Goal: Task Accomplishment & Management: Complete application form

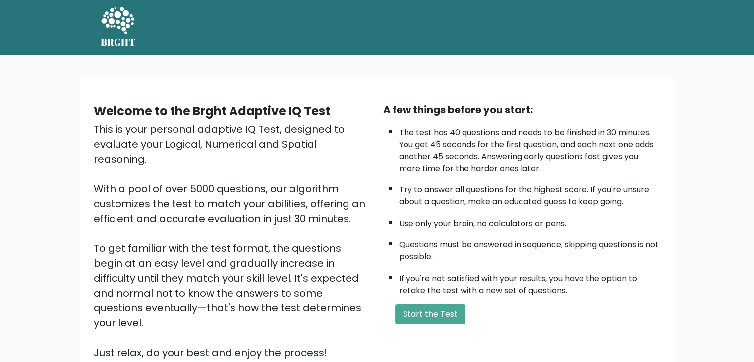
click at [55, 117] on div "Welcome to the Brght Adaptive IQ Test This is your personal adaptive IQ Test, d…" at bounding box center [377, 239] width 754 height 369
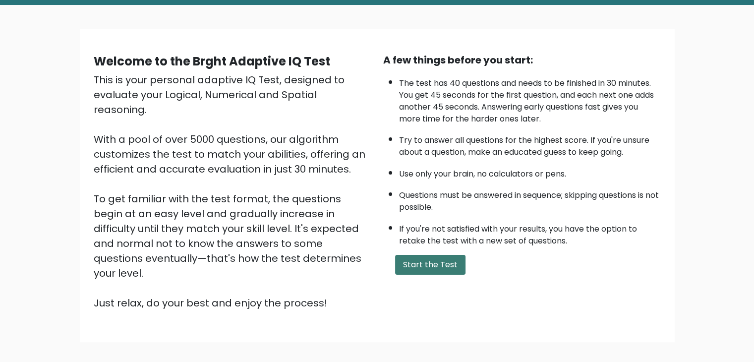
click at [427, 261] on button "Start the Test" at bounding box center [430, 265] width 70 height 20
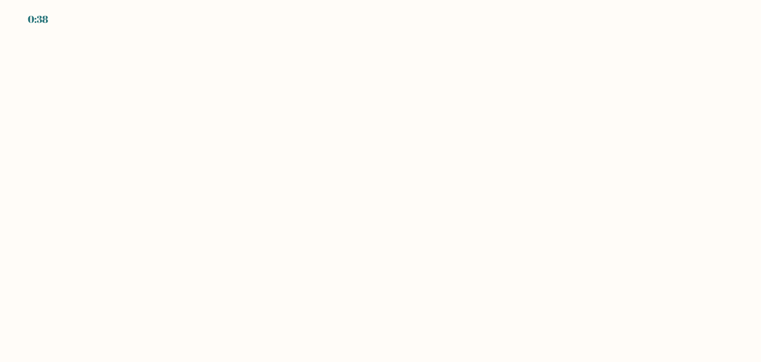
click at [51, 153] on body "0:38" at bounding box center [380, 181] width 761 height 362
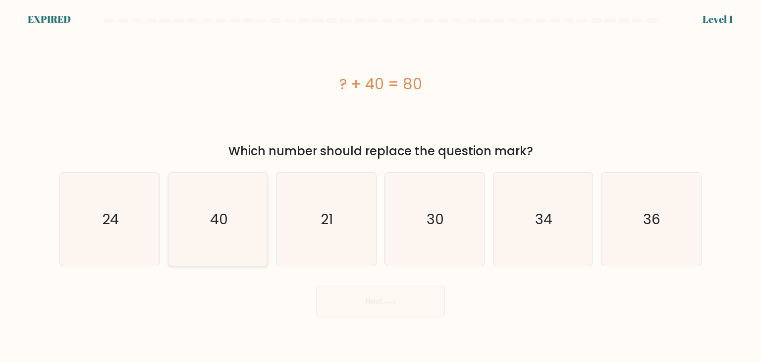
click at [207, 216] on icon "40" at bounding box center [218, 219] width 93 height 93
click at [381, 186] on input "b. 40" at bounding box center [381, 183] width 0 height 5
radio input "true"
click at [215, 219] on text "40" at bounding box center [219, 219] width 18 height 19
click at [381, 186] on input "b. 40" at bounding box center [381, 183] width 0 height 5
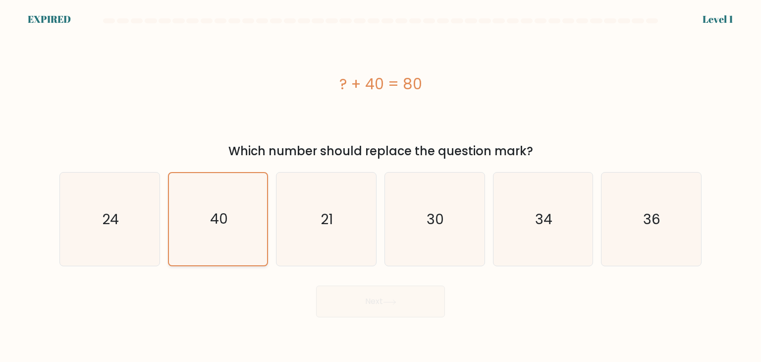
click at [217, 224] on text "40" at bounding box center [219, 219] width 18 height 19
click at [381, 186] on input "b. 40" at bounding box center [381, 183] width 0 height 5
click at [374, 303] on div "Next" at bounding box center [381, 297] width 654 height 39
click at [331, 223] on text "21" at bounding box center [327, 219] width 12 height 20
click at [381, 186] on input "c. 21" at bounding box center [381, 183] width 0 height 5
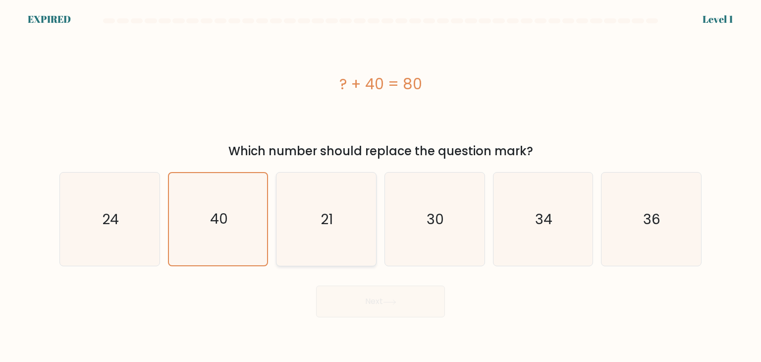
radio input "true"
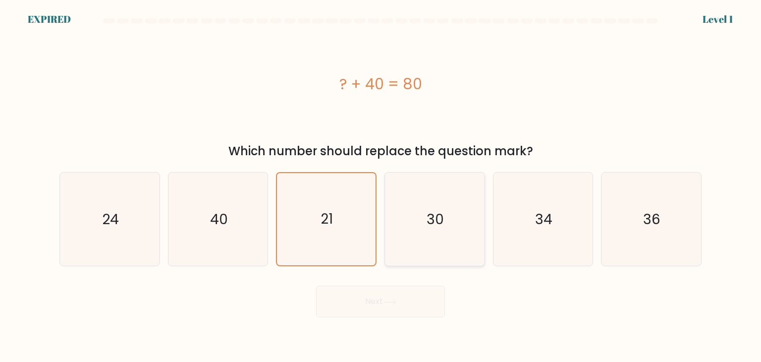
click at [431, 238] on icon "30" at bounding box center [434, 219] width 93 height 93
click at [381, 186] on input "d. 30" at bounding box center [381, 183] width 0 height 5
radio input "true"
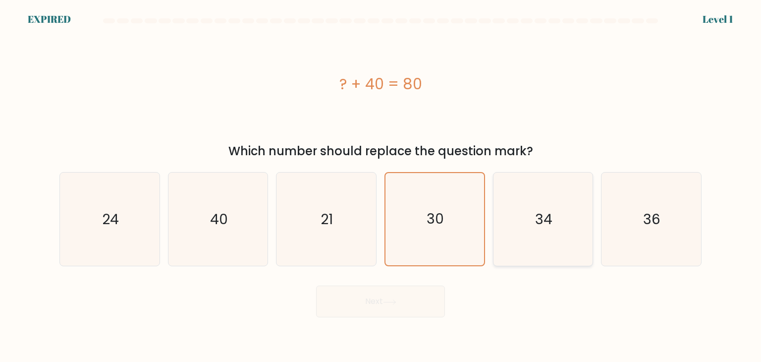
click at [518, 234] on icon "34" at bounding box center [543, 219] width 93 height 93
click at [381, 186] on input "e. 34" at bounding box center [381, 183] width 0 height 5
radio input "true"
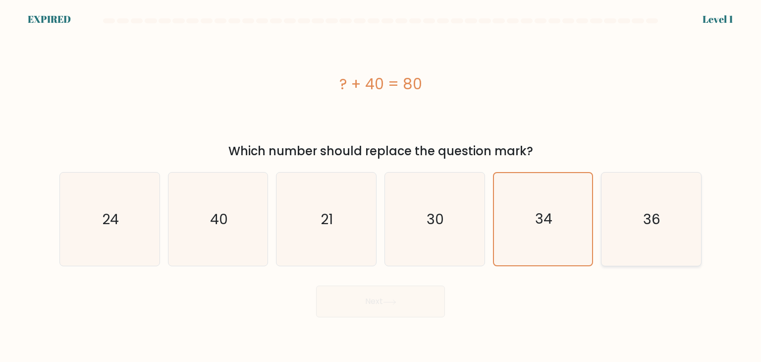
click at [662, 235] on icon "36" at bounding box center [651, 219] width 93 height 93
click at [381, 186] on input "f. 36" at bounding box center [381, 183] width 0 height 5
radio input "true"
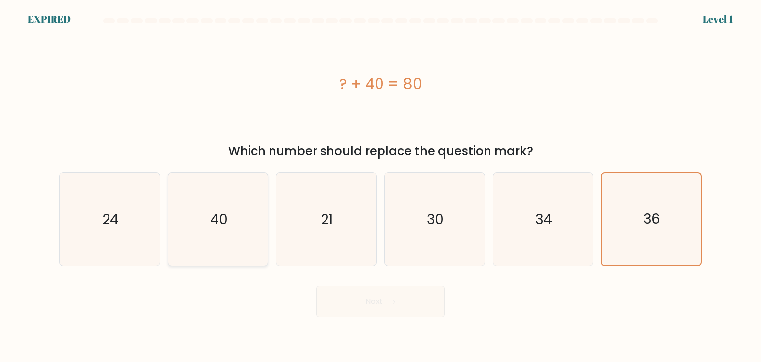
click at [229, 223] on icon "40" at bounding box center [218, 219] width 93 height 93
click at [381, 186] on input "b. 40" at bounding box center [381, 183] width 0 height 5
radio input "true"
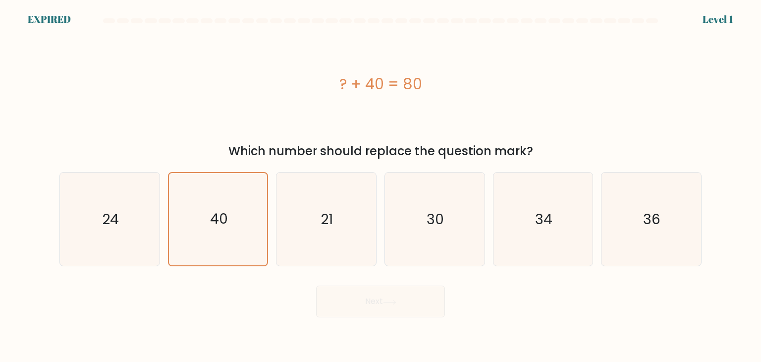
click at [370, 302] on div "Next" at bounding box center [381, 297] width 654 height 39
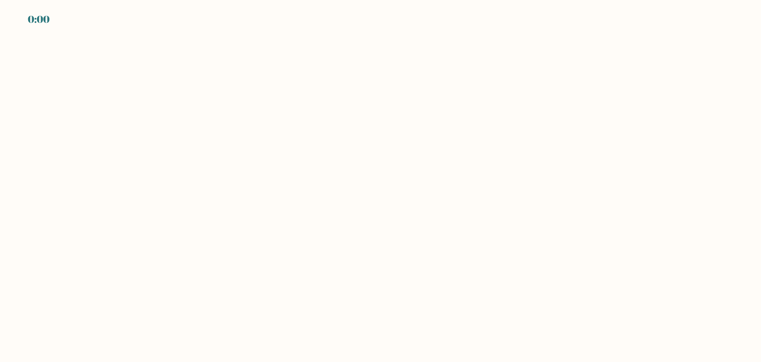
click at [80, 61] on body "0:00" at bounding box center [380, 181] width 761 height 362
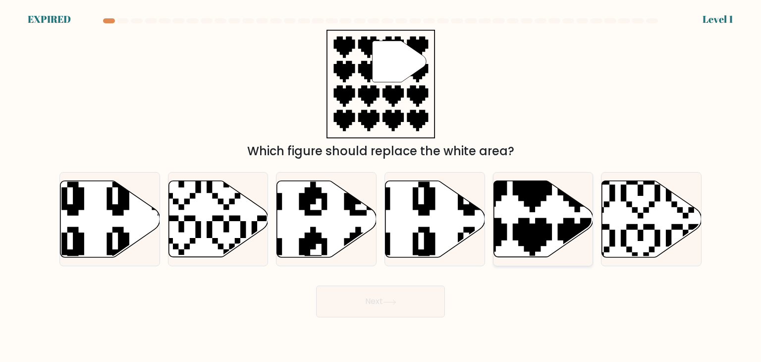
click at [539, 223] on icon at bounding box center [509, 260] width 175 height 175
click at [381, 186] on input "e." at bounding box center [381, 183] width 0 height 5
radio input "true"
click at [386, 294] on button "Next" at bounding box center [380, 302] width 129 height 32
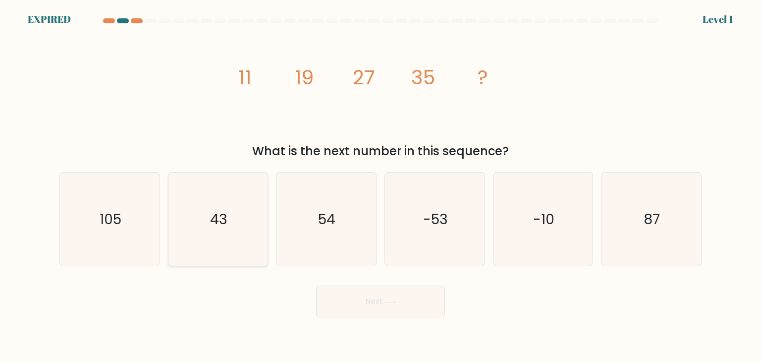
click at [224, 221] on text "43" at bounding box center [218, 219] width 17 height 20
click at [381, 186] on input "b. 43" at bounding box center [381, 183] width 0 height 5
radio input "true"
click at [384, 299] on button "Next" at bounding box center [380, 302] width 129 height 32
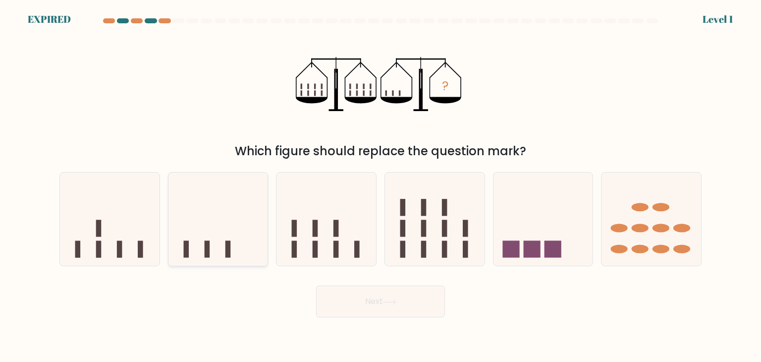
click at [232, 234] on icon at bounding box center [219, 219] width 100 height 82
click at [381, 186] on input "b." at bounding box center [381, 183] width 0 height 5
radio input "true"
click at [389, 304] on icon at bounding box center [389, 301] width 13 height 5
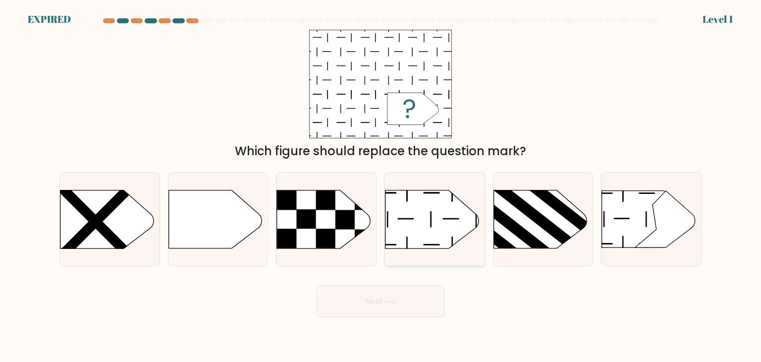
click at [420, 219] on icon at bounding box center [432, 219] width 93 height 58
click at [381, 186] on input "d." at bounding box center [381, 183] width 0 height 5
radio input "true"
click at [379, 300] on button "Next" at bounding box center [380, 302] width 129 height 32
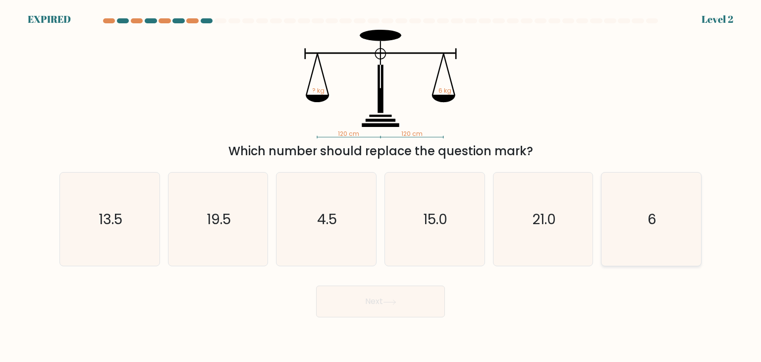
click at [646, 231] on icon "6" at bounding box center [651, 219] width 93 height 93
click at [381, 186] on input "f. 6" at bounding box center [381, 183] width 0 height 5
radio input "true"
click at [385, 298] on button "Next" at bounding box center [380, 302] width 129 height 32
click at [403, 309] on button "Next" at bounding box center [380, 302] width 129 height 32
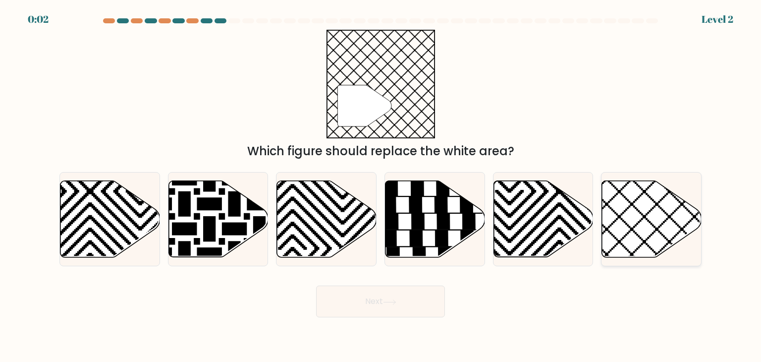
click at [637, 222] on icon at bounding box center [652, 219] width 100 height 76
click at [381, 186] on input "f." at bounding box center [381, 183] width 0 height 5
radio input "true"
click at [376, 303] on button "Next" at bounding box center [380, 302] width 129 height 32
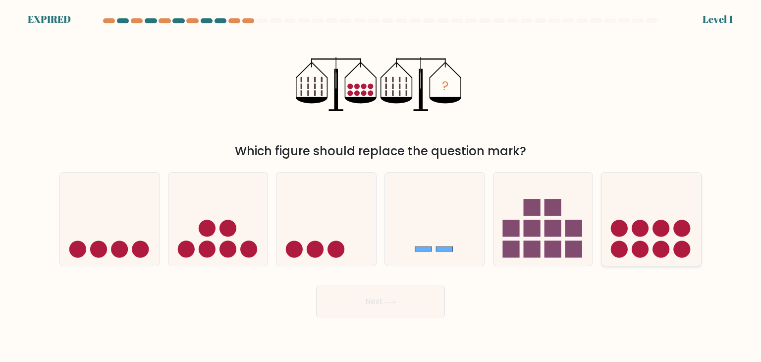
click at [675, 234] on icon at bounding box center [652, 219] width 100 height 82
click at [381, 186] on input "f." at bounding box center [381, 183] width 0 height 5
radio input "true"
click at [383, 298] on button "Next" at bounding box center [380, 302] width 129 height 32
click at [638, 235] on circle at bounding box center [641, 228] width 17 height 17
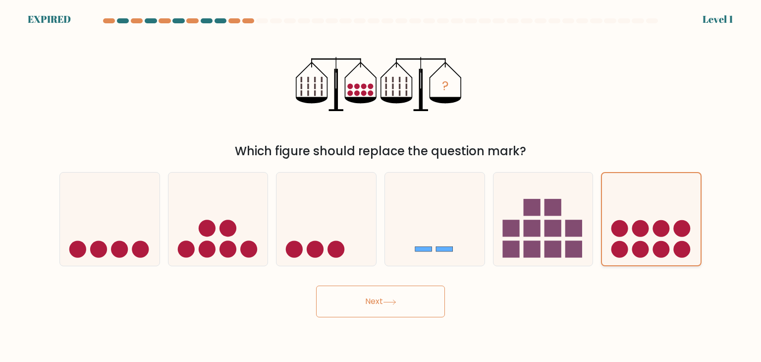
click at [381, 186] on input "f." at bounding box center [381, 183] width 0 height 5
click at [369, 303] on button "Next" at bounding box center [380, 302] width 129 height 32
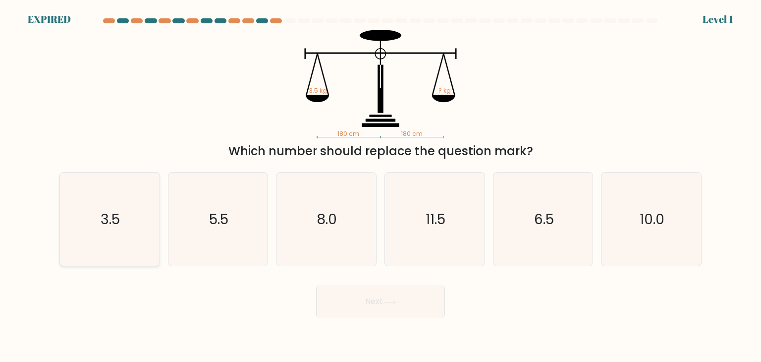
click at [85, 214] on icon "3.5" at bounding box center [109, 219] width 93 height 93
click at [381, 186] on input "a. 3.5" at bounding box center [381, 183] width 0 height 5
radio input "true"
click at [379, 300] on button "Next" at bounding box center [380, 302] width 129 height 32
click at [104, 214] on text "3.5" at bounding box center [110, 219] width 19 height 19
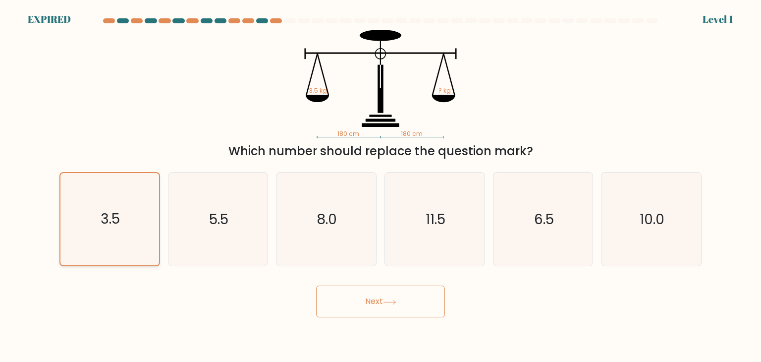
click at [381, 186] on input "a. 3.5" at bounding box center [381, 183] width 0 height 5
click at [401, 307] on button "Next" at bounding box center [380, 302] width 129 height 32
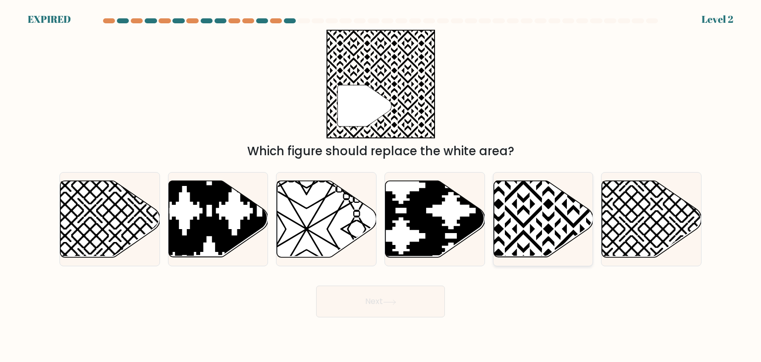
click at [533, 220] on icon at bounding box center [544, 219] width 100 height 76
click at [381, 186] on input "e." at bounding box center [381, 183] width 0 height 5
radio input "true"
click at [382, 299] on button "Next" at bounding box center [380, 302] width 129 height 32
click at [534, 221] on icon at bounding box center [543, 218] width 99 height 75
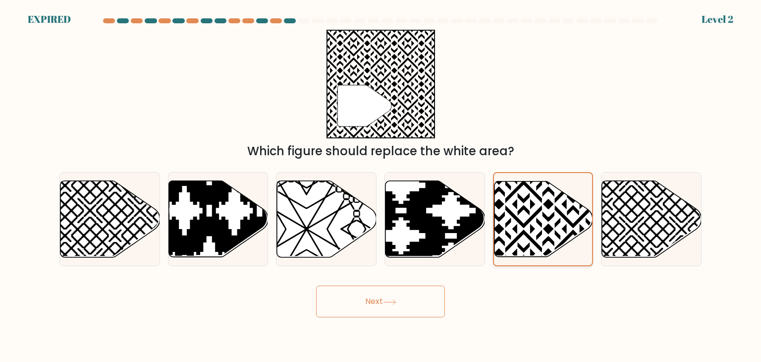
click at [381, 186] on input "e." at bounding box center [381, 183] width 0 height 5
click at [397, 302] on icon at bounding box center [389, 301] width 13 height 5
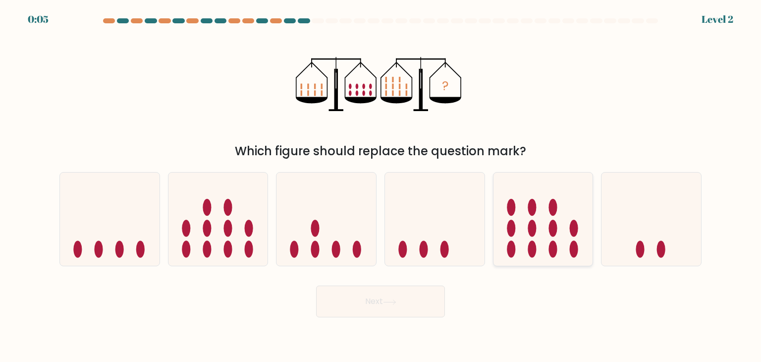
click at [528, 231] on ellipse at bounding box center [532, 228] width 8 height 17
click at [381, 186] on input "e." at bounding box center [381, 183] width 0 height 5
radio input "true"
click at [373, 304] on button "Next" at bounding box center [380, 302] width 129 height 32
click at [220, 215] on icon at bounding box center [219, 219] width 100 height 82
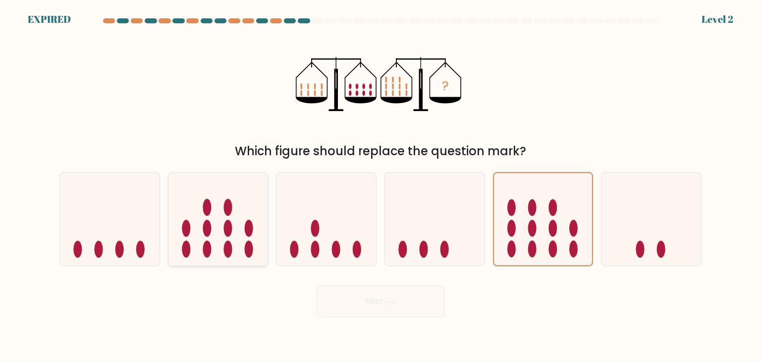
click at [381, 186] on input "b." at bounding box center [381, 183] width 0 height 5
radio input "true"
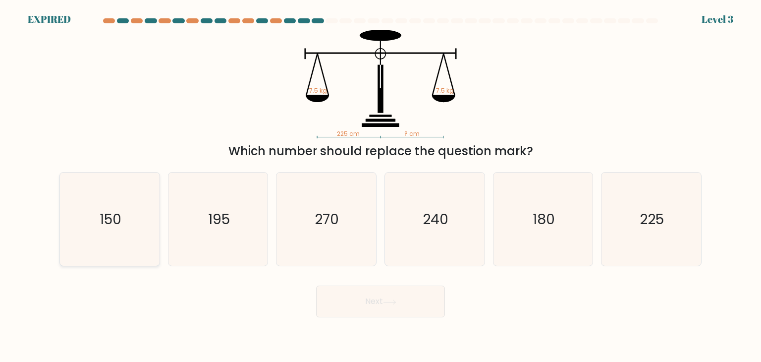
click at [109, 213] on text "150" at bounding box center [111, 219] width 22 height 20
click at [381, 186] on input "a. 150" at bounding box center [381, 183] width 0 height 5
radio input "true"
click at [380, 306] on button "Next" at bounding box center [380, 302] width 129 height 32
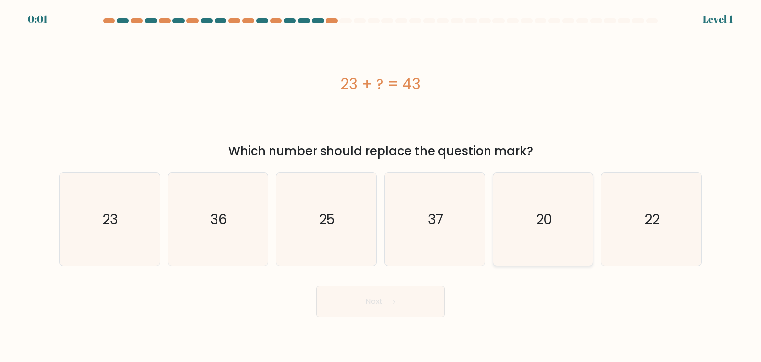
click at [538, 231] on icon "20" at bounding box center [543, 219] width 93 height 93
click at [381, 186] on input "e. 20" at bounding box center [381, 183] width 0 height 5
radio input "true"
click at [400, 301] on button "Next" at bounding box center [380, 302] width 129 height 32
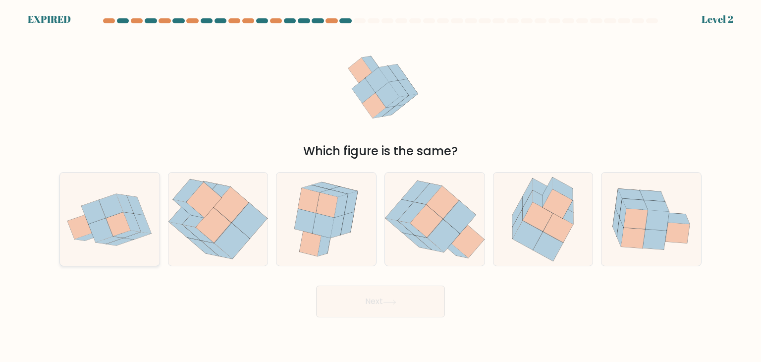
click at [63, 226] on icon at bounding box center [110, 219] width 100 height 75
click at [381, 186] on input "a." at bounding box center [381, 183] width 0 height 5
radio input "true"
click at [387, 295] on button "Next" at bounding box center [380, 302] width 129 height 32
click at [142, 220] on icon at bounding box center [142, 223] width 17 height 19
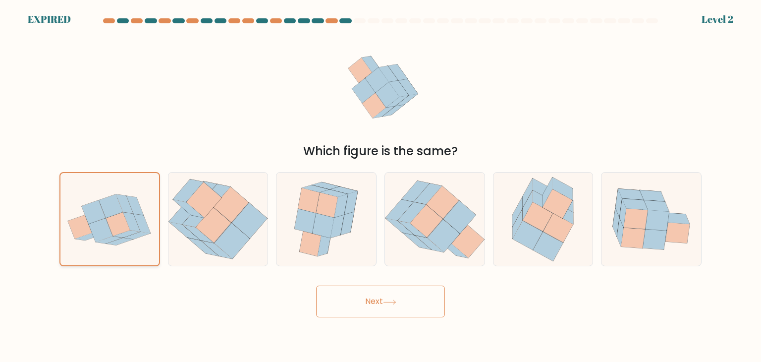
click at [381, 186] on input "a." at bounding box center [381, 183] width 0 height 5
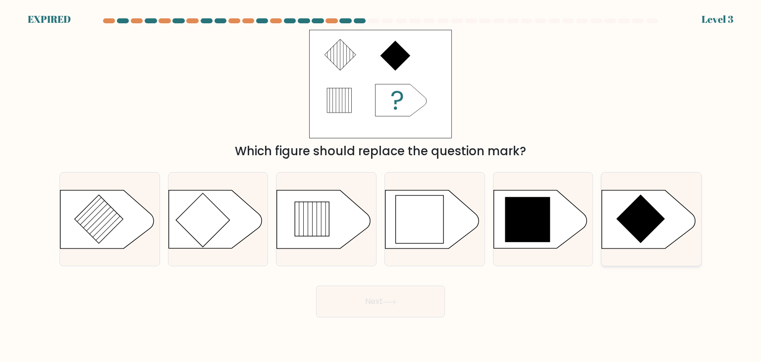
click at [646, 213] on icon at bounding box center [641, 218] width 49 height 49
click at [381, 186] on input "f." at bounding box center [381, 183] width 0 height 5
radio input "true"
click at [325, 215] on icon at bounding box center [312, 219] width 34 height 34
click at [381, 186] on input "c." at bounding box center [381, 183] width 0 height 5
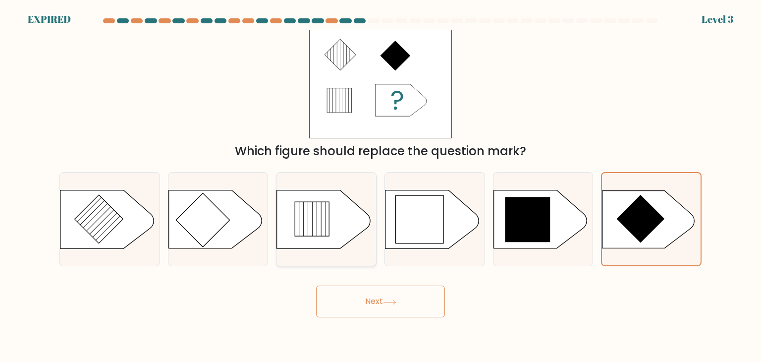
radio input "true"
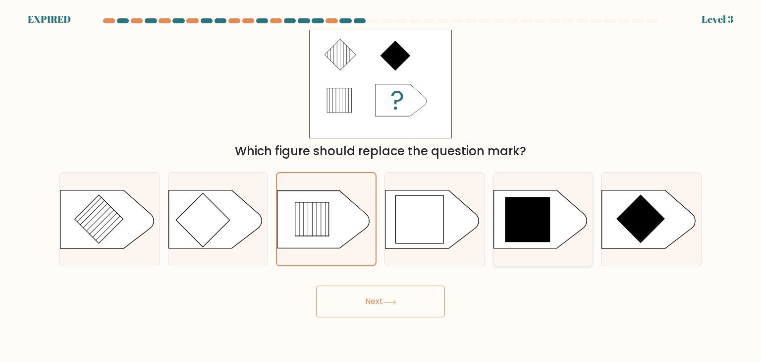
click at [532, 217] on icon at bounding box center [527, 219] width 45 height 45
click at [381, 186] on input "e." at bounding box center [381, 183] width 0 height 5
radio input "true"
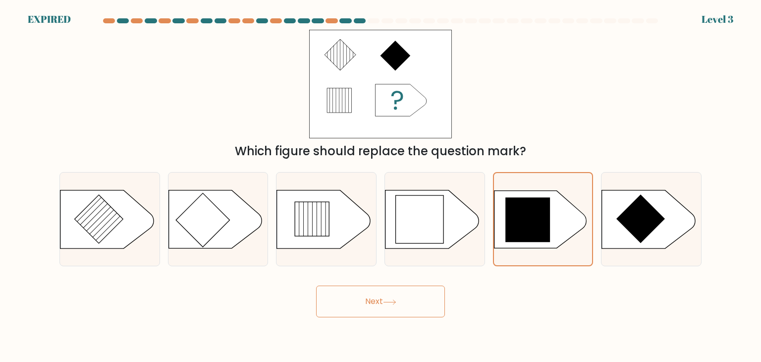
click at [392, 302] on icon at bounding box center [389, 301] width 13 height 5
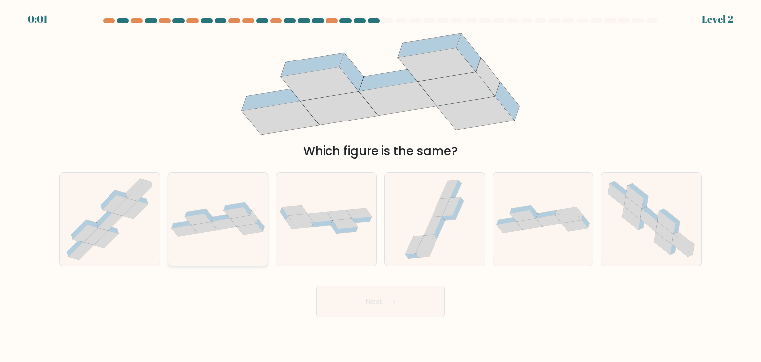
click at [226, 218] on icon at bounding box center [221, 218] width 21 height 8
click at [381, 186] on input "b." at bounding box center [381, 183] width 0 height 5
radio input "true"
click at [379, 303] on button "Next" at bounding box center [380, 302] width 129 height 32
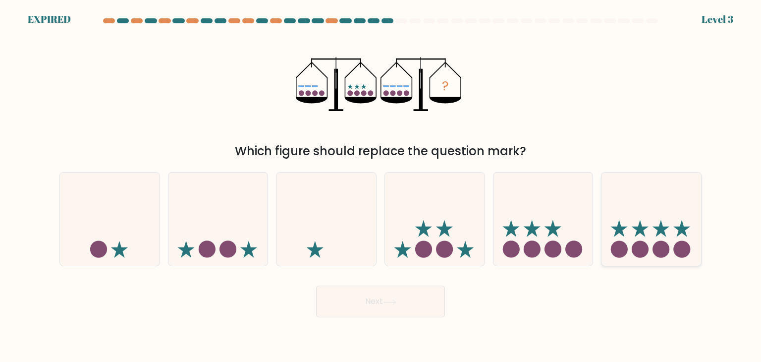
click at [652, 232] on icon at bounding box center [652, 219] width 100 height 82
click at [381, 186] on input "f." at bounding box center [381, 183] width 0 height 5
radio input "true"
click at [401, 297] on button "Next" at bounding box center [380, 302] width 129 height 32
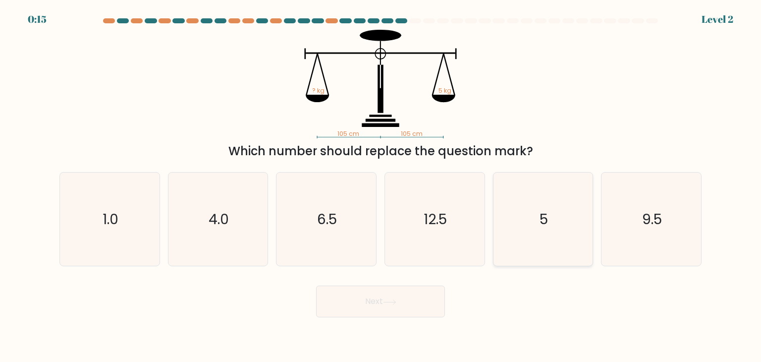
click at [546, 222] on text "5" at bounding box center [544, 219] width 8 height 20
click at [381, 186] on input "e. 5" at bounding box center [381, 183] width 0 height 5
radio input "true"
click at [377, 298] on button "Next" at bounding box center [380, 302] width 129 height 32
click at [523, 227] on icon "5" at bounding box center [543, 219] width 92 height 92
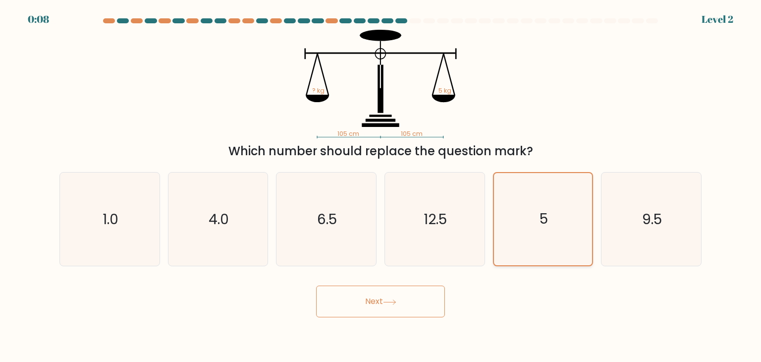
click at [381, 186] on input "e. 5" at bounding box center [381, 183] width 0 height 5
click at [383, 306] on button "Next" at bounding box center [380, 302] width 129 height 32
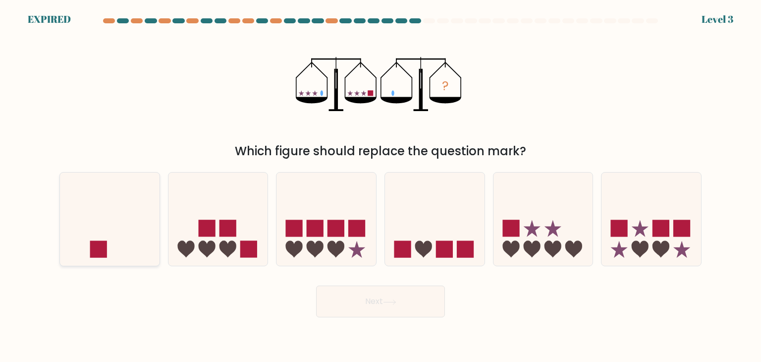
click at [110, 234] on icon at bounding box center [110, 219] width 100 height 82
click at [381, 186] on input "a." at bounding box center [381, 183] width 0 height 5
radio input "true"
click at [385, 299] on icon at bounding box center [389, 301] width 13 height 5
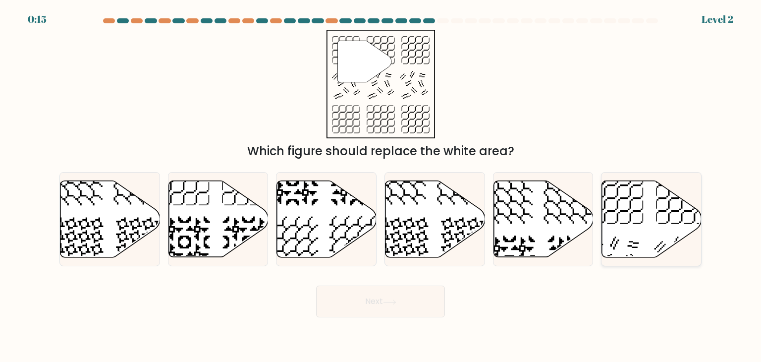
click at [650, 221] on icon at bounding box center [652, 219] width 100 height 76
click at [381, 186] on input "f." at bounding box center [381, 183] width 0 height 5
radio input "true"
click at [373, 302] on button "Next" at bounding box center [380, 302] width 129 height 32
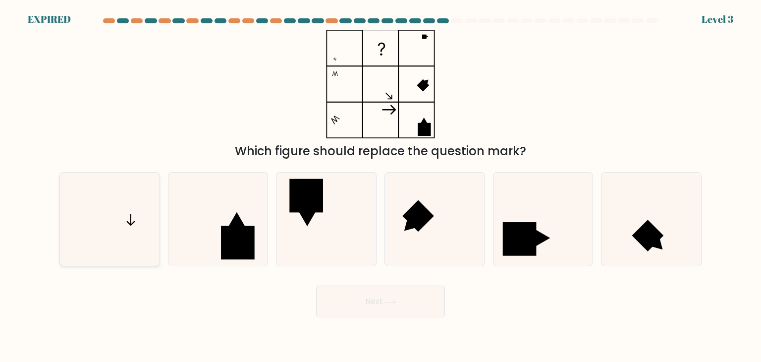
click at [123, 222] on icon at bounding box center [109, 219] width 93 height 93
click at [381, 186] on input "a." at bounding box center [381, 183] width 0 height 5
radio input "true"
click at [371, 302] on button "Next" at bounding box center [380, 302] width 129 height 32
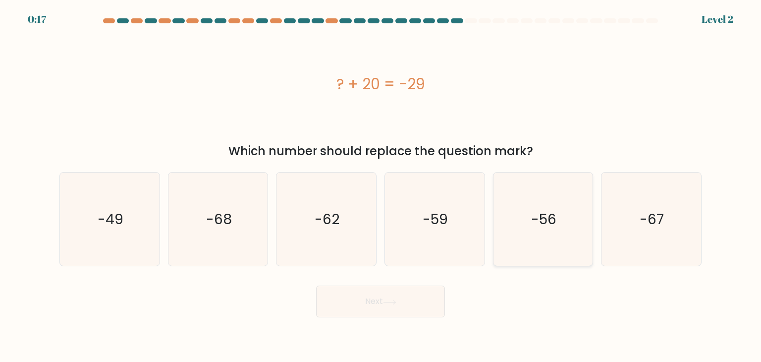
click at [537, 232] on icon "-56" at bounding box center [543, 219] width 93 height 93
click at [381, 186] on input "e. -56" at bounding box center [381, 183] width 0 height 5
radio input "true"
click at [433, 231] on icon "-59" at bounding box center [434, 219] width 93 height 93
click at [381, 186] on input "d. -59" at bounding box center [381, 183] width 0 height 5
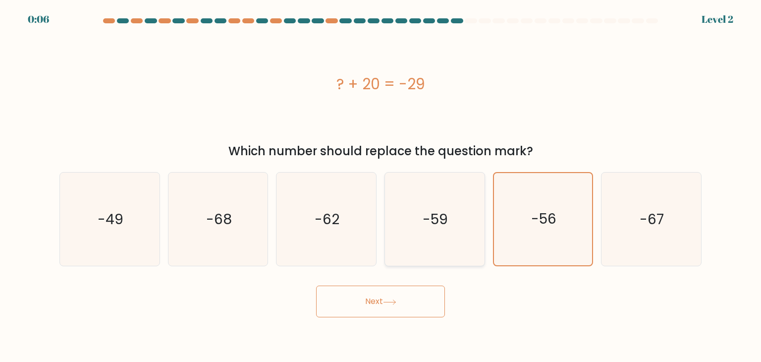
radio input "true"
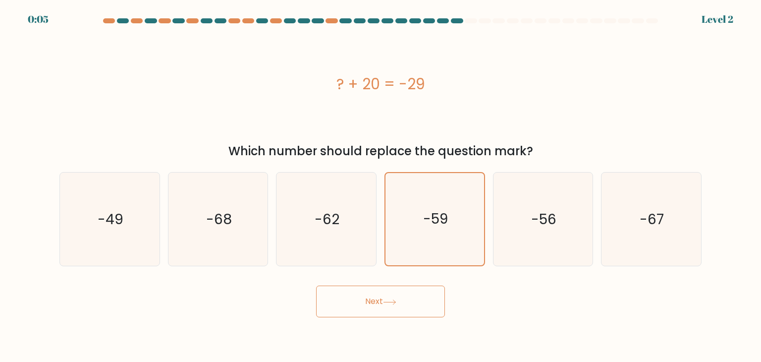
click at [387, 298] on button "Next" at bounding box center [380, 302] width 129 height 32
drag, startPoint x: 123, startPoint y: 205, endPoint x: 173, endPoint y: 241, distance: 61.1
click at [123, 205] on icon "-49" at bounding box center [109, 219] width 93 height 93
click at [381, 186] on input "a. -49" at bounding box center [381, 183] width 0 height 5
radio input "true"
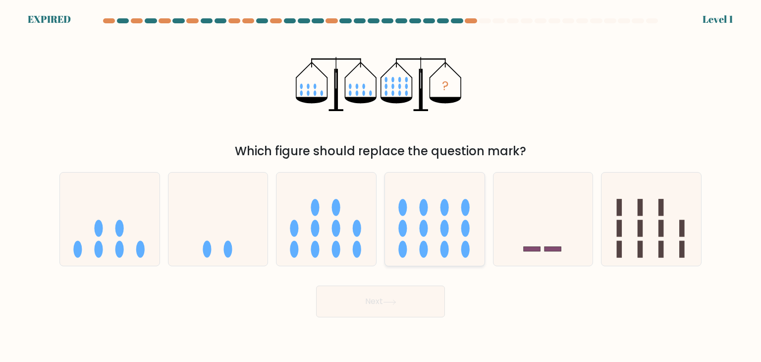
drag, startPoint x: 419, startPoint y: 215, endPoint x: 414, endPoint y: 225, distance: 10.6
click at [420, 215] on icon at bounding box center [435, 219] width 100 height 82
click at [381, 186] on input "d." at bounding box center [381, 183] width 0 height 5
radio input "true"
click at [375, 302] on button "Next" at bounding box center [380, 302] width 129 height 32
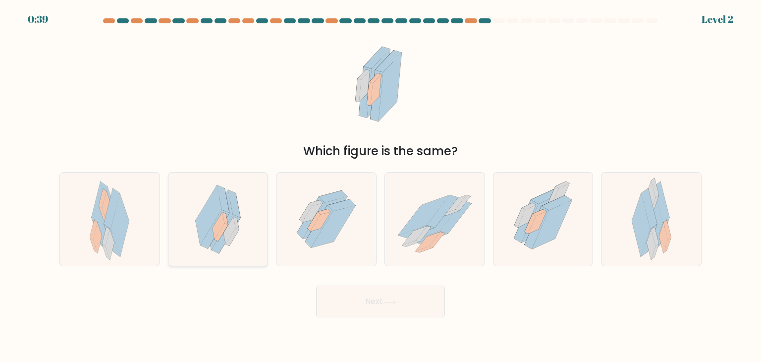
click at [223, 227] on icon at bounding box center [221, 233] width 13 height 18
click at [381, 186] on input "b." at bounding box center [381, 183] width 0 height 5
radio input "true"
click at [323, 242] on icon at bounding box center [333, 227] width 45 height 42
click at [381, 186] on input "c." at bounding box center [381, 183] width 0 height 5
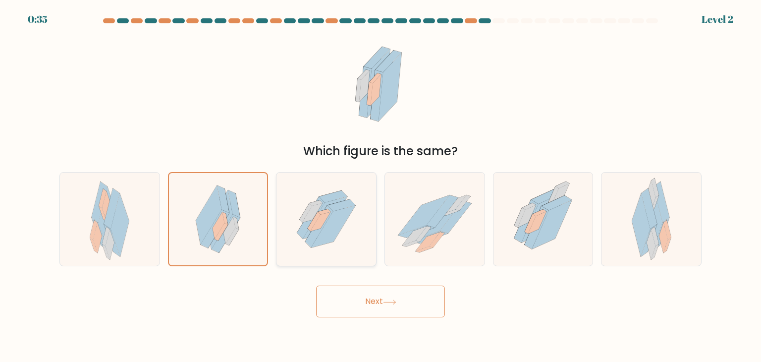
radio input "true"
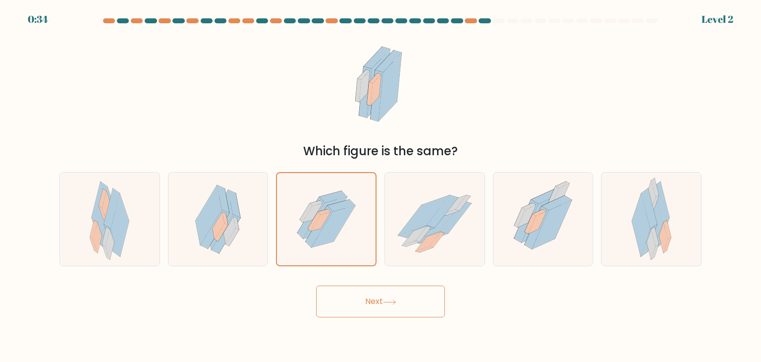
click at [387, 303] on icon at bounding box center [389, 301] width 13 height 5
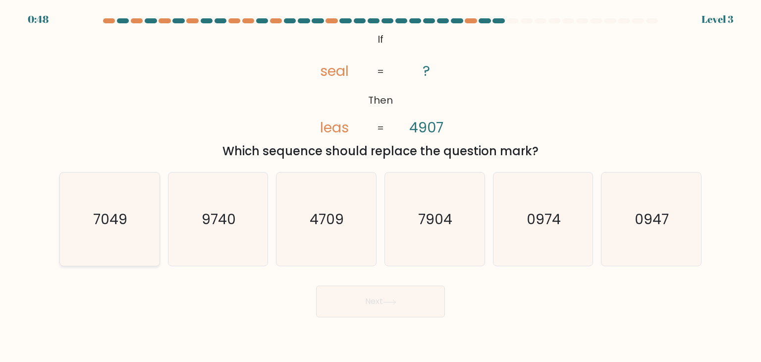
click at [102, 215] on text "7049" at bounding box center [111, 219] width 34 height 20
click at [381, 186] on input "a. 7049" at bounding box center [381, 183] width 0 height 5
radio input "true"
click at [374, 297] on button "Next" at bounding box center [380, 302] width 129 height 32
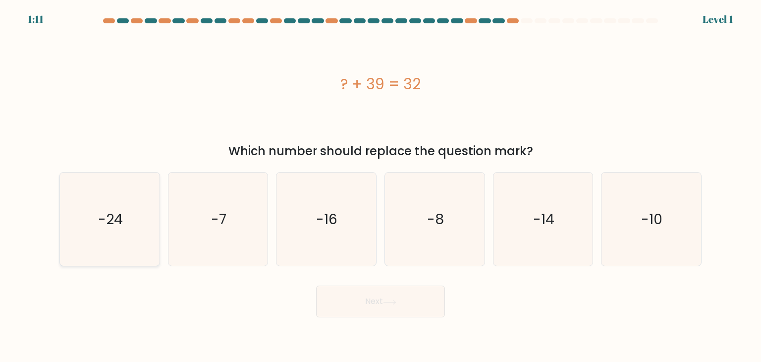
click at [103, 221] on text "-24" at bounding box center [110, 219] width 25 height 20
click at [381, 186] on input "a. -24" at bounding box center [381, 183] width 0 height 5
radio input "true"
click at [338, 220] on text "-16" at bounding box center [327, 219] width 21 height 20
click at [381, 186] on input "c. -16" at bounding box center [381, 183] width 0 height 5
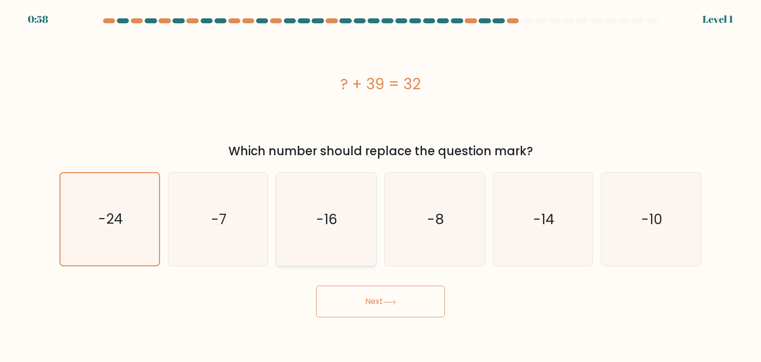
radio input "true"
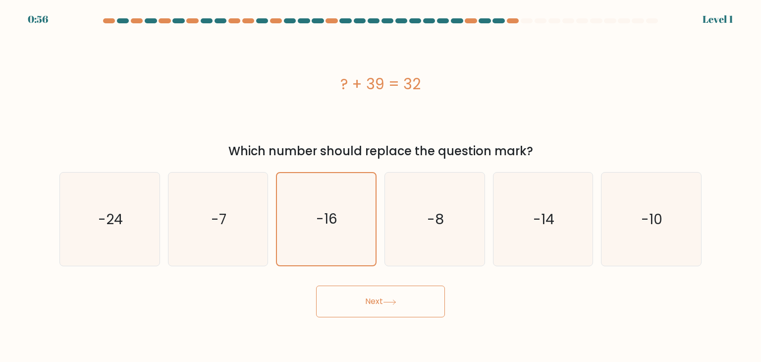
click at [369, 303] on button "Next" at bounding box center [380, 302] width 129 height 32
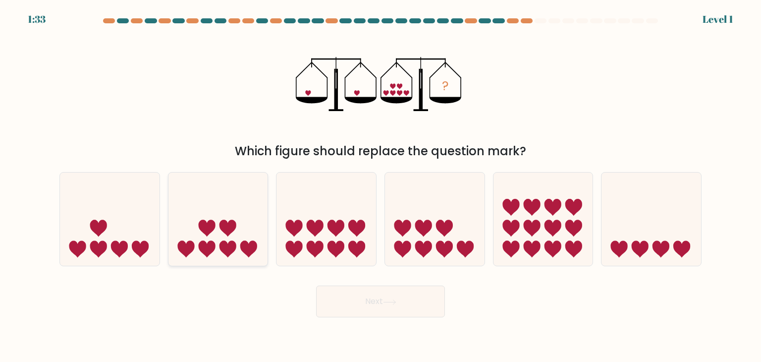
click at [221, 237] on icon at bounding box center [219, 219] width 100 height 82
click at [381, 186] on input "b." at bounding box center [381, 183] width 0 height 5
radio input "true"
click at [374, 304] on button "Next" at bounding box center [380, 302] width 129 height 32
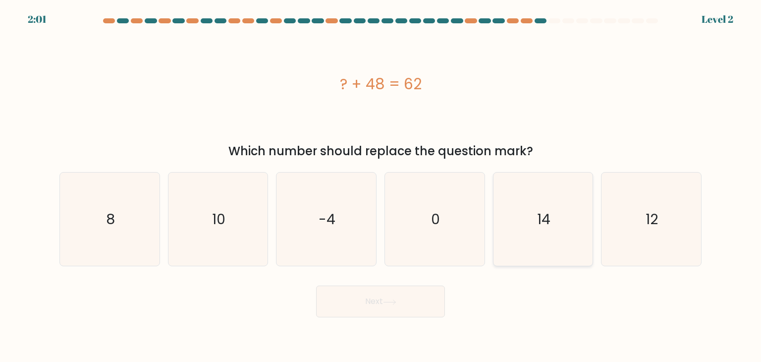
click at [543, 225] on text "14" at bounding box center [543, 219] width 13 height 20
click at [381, 186] on input "e. 14" at bounding box center [381, 183] width 0 height 5
radio input "true"
click at [369, 289] on button "Next" at bounding box center [380, 302] width 129 height 32
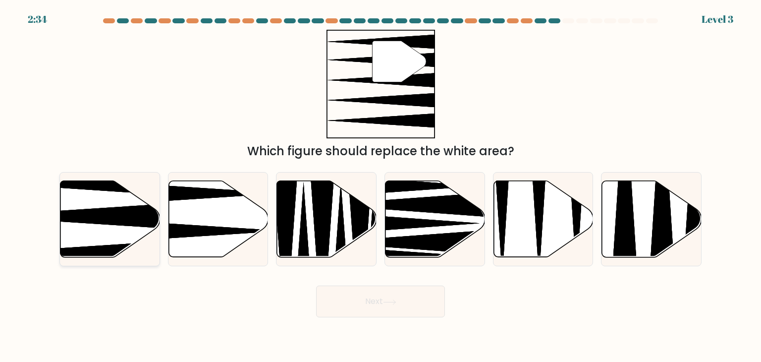
click at [119, 212] on icon at bounding box center [76, 216] width 198 height 26
click at [381, 186] on input "a." at bounding box center [381, 183] width 0 height 5
radio input "true"
click at [385, 301] on button "Next" at bounding box center [380, 302] width 129 height 32
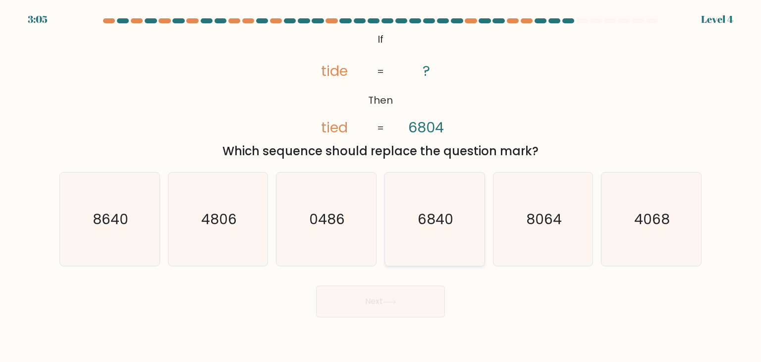
click at [446, 227] on text "6840" at bounding box center [436, 219] width 36 height 20
click at [381, 186] on input "d. 6840" at bounding box center [381, 183] width 0 height 5
radio input "true"
click at [357, 297] on button "Next" at bounding box center [380, 302] width 129 height 32
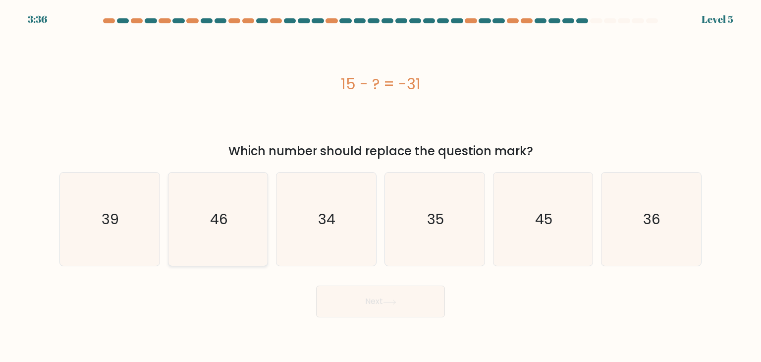
click at [220, 227] on text "46" at bounding box center [219, 219] width 18 height 20
click at [381, 186] on input "b. 46" at bounding box center [381, 183] width 0 height 5
radio input "true"
click at [394, 308] on button "Next" at bounding box center [380, 302] width 129 height 32
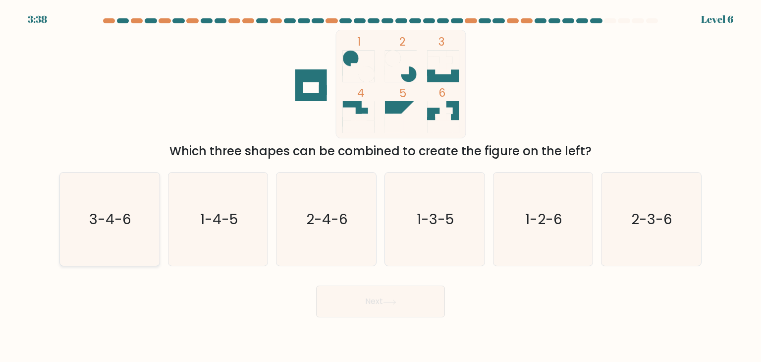
click at [115, 228] on text "3-4-6" at bounding box center [111, 219] width 42 height 20
click at [381, 186] on input "a. 3-4-6" at bounding box center [381, 183] width 0 height 5
radio input "true"
click at [375, 301] on button "Next" at bounding box center [380, 302] width 129 height 32
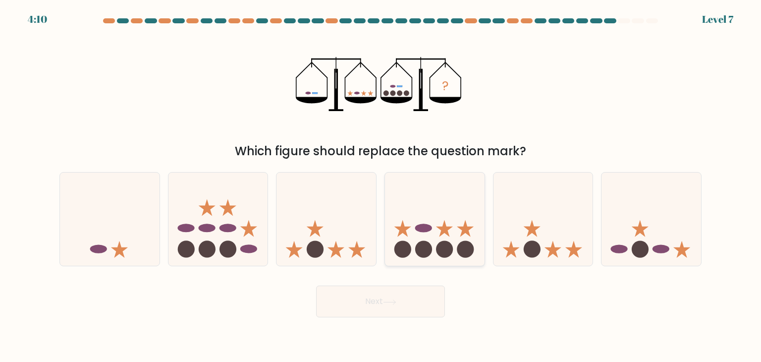
click at [433, 231] on icon at bounding box center [435, 219] width 100 height 82
click at [381, 186] on input "d." at bounding box center [381, 183] width 0 height 5
radio input "true"
click at [433, 225] on icon at bounding box center [435, 219] width 99 height 82
click at [381, 186] on input "d." at bounding box center [381, 183] width 0 height 5
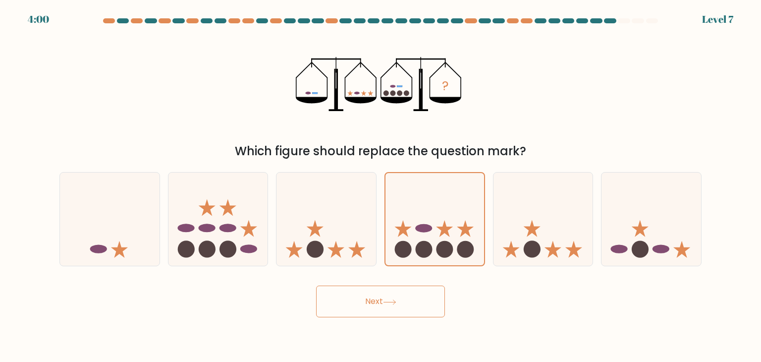
click at [389, 305] on button "Next" at bounding box center [380, 302] width 129 height 32
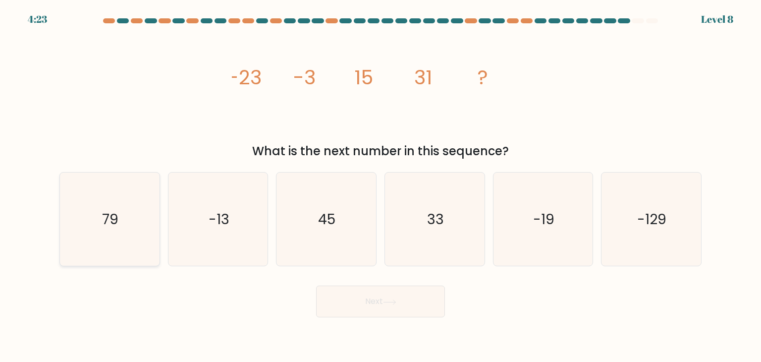
click at [121, 221] on icon "79" at bounding box center [109, 219] width 93 height 93
click at [381, 186] on input "a. 79" at bounding box center [381, 183] width 0 height 5
radio input "true"
click at [383, 301] on button "Next" at bounding box center [380, 302] width 129 height 32
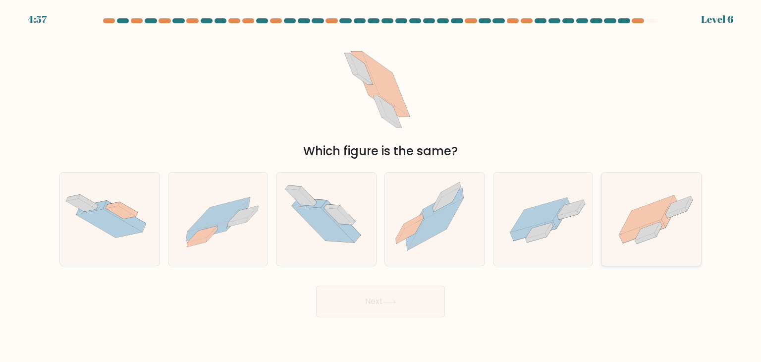
click at [656, 217] on icon at bounding box center [647, 214] width 55 height 39
click at [381, 186] on input "f." at bounding box center [381, 183] width 0 height 5
radio input "true"
click at [385, 303] on button "Next" at bounding box center [380, 302] width 129 height 32
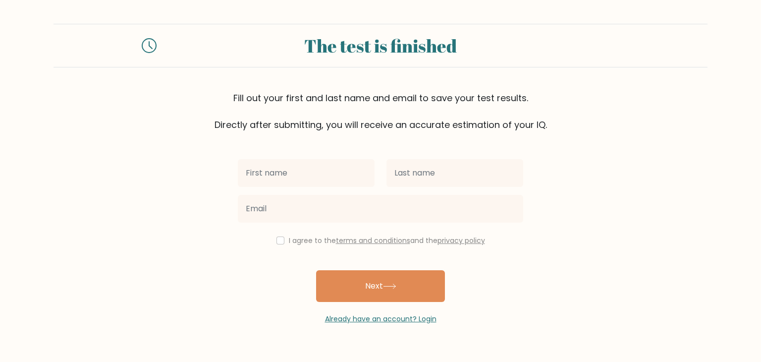
click at [319, 173] on input "text" at bounding box center [306, 173] width 137 height 28
type input "[PERSON_NAME]"
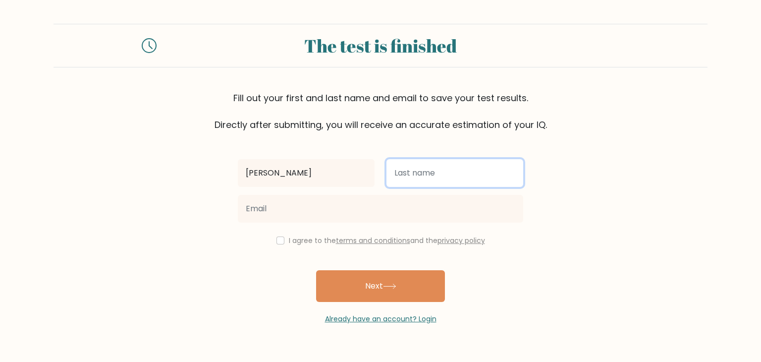
click at [437, 177] on input "text" at bounding box center [455, 173] width 137 height 28
type input "Pabia"
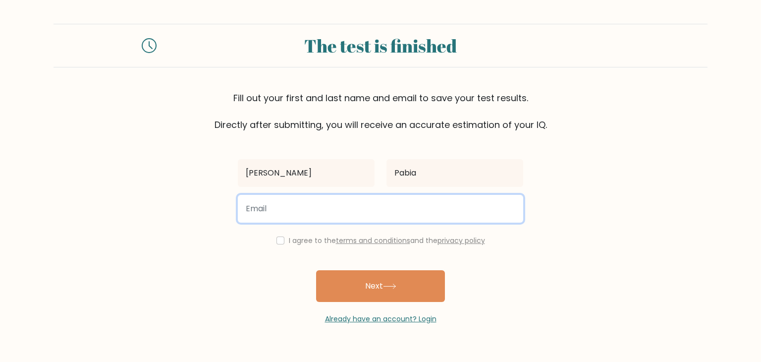
click at [338, 207] on input "email" at bounding box center [381, 209] width 286 height 28
type input "[EMAIL_ADDRESS][DOMAIN_NAME]"
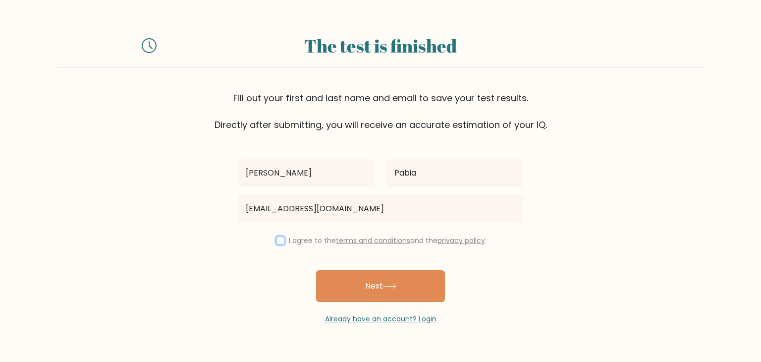
click at [278, 242] on input "checkbox" at bounding box center [281, 240] width 8 height 8
checkbox input "true"
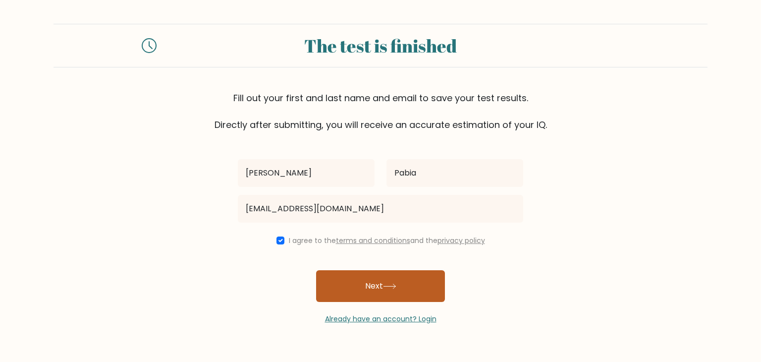
click at [380, 289] on button "Next" at bounding box center [380, 286] width 129 height 32
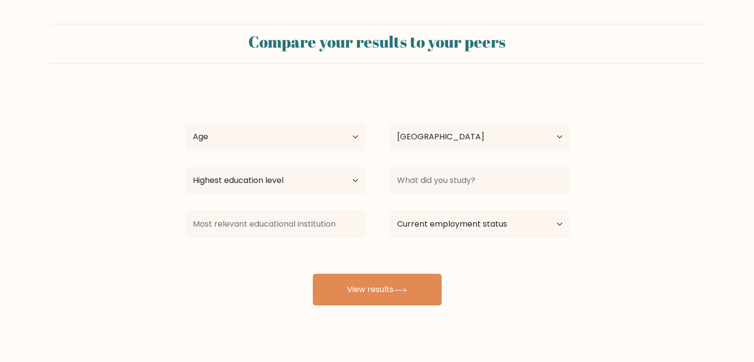
select select "PH"
click at [351, 140] on select "Age Under [DEMOGRAPHIC_DATA] [DEMOGRAPHIC_DATA] [DEMOGRAPHIC_DATA] [DEMOGRAPHIC…" at bounding box center [275, 137] width 180 height 28
select select "25_34"
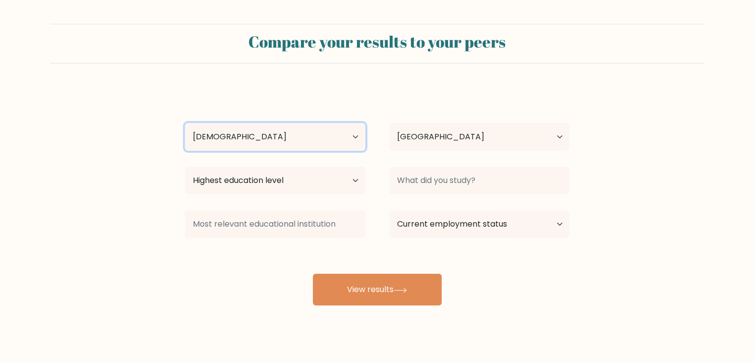
click at [185, 123] on select "Age Under [DEMOGRAPHIC_DATA] [DEMOGRAPHIC_DATA] [DEMOGRAPHIC_DATA] [DEMOGRAPHIC…" at bounding box center [275, 137] width 180 height 28
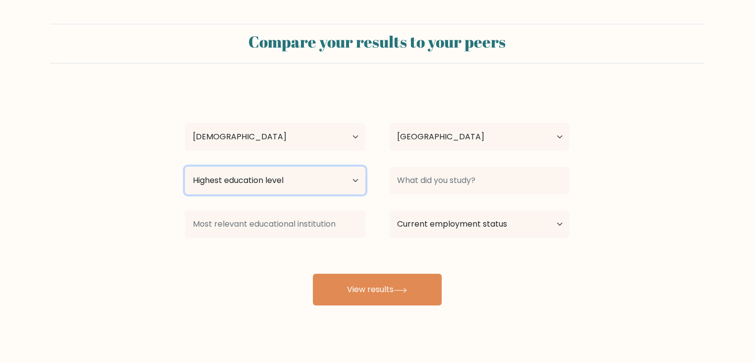
click at [304, 182] on select "Highest education level No schooling Primary Lower Secondary Upper Secondary Oc…" at bounding box center [275, 181] width 180 height 28
select select "bachelors_degree"
click at [185, 167] on select "Highest education level No schooling Primary Lower Secondary Upper Secondary Oc…" at bounding box center [275, 181] width 180 height 28
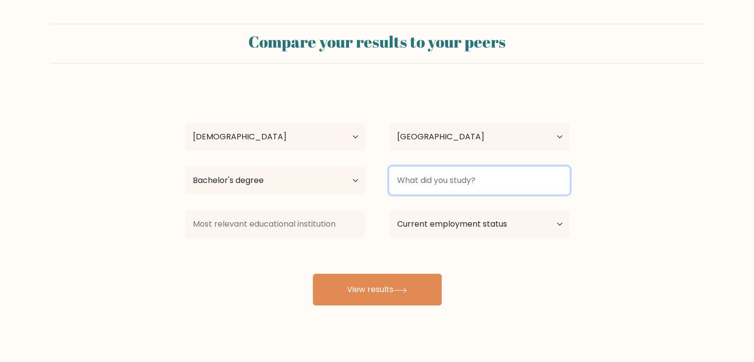
click at [426, 187] on input at bounding box center [479, 181] width 180 height 28
click at [431, 179] on input at bounding box center [479, 181] width 180 height 28
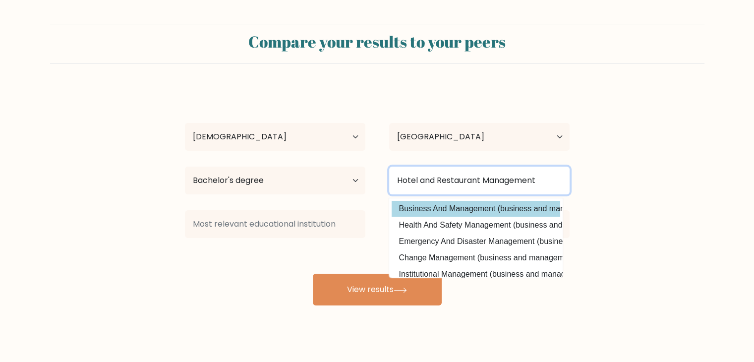
type input "Hotel and Restaurant Management"
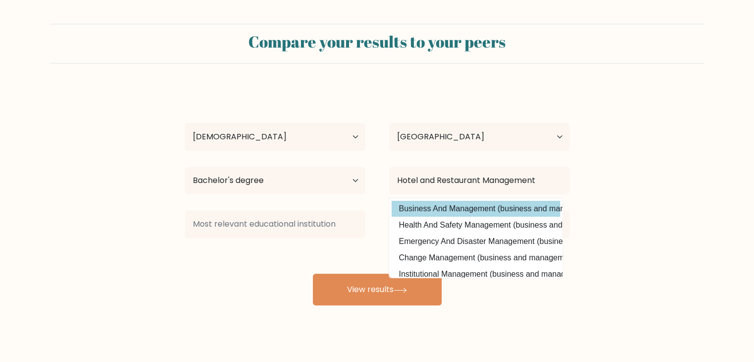
click at [454, 206] on div "[PERSON_NAME] Age Under [DEMOGRAPHIC_DATA] [DEMOGRAPHIC_DATA] [DEMOGRAPHIC_DATA…" at bounding box center [377, 196] width 397 height 218
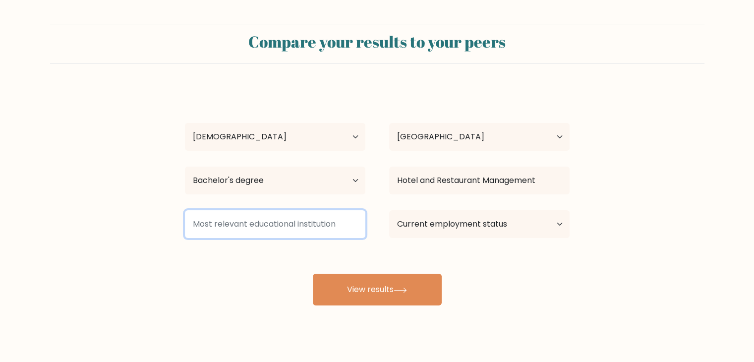
click at [303, 222] on input at bounding box center [275, 224] width 180 height 28
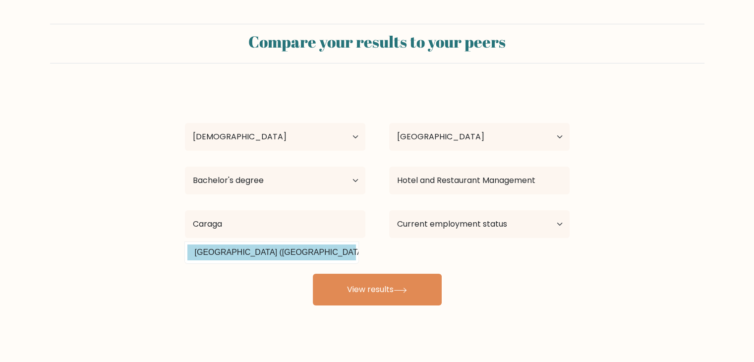
click at [288, 255] on option "[GEOGRAPHIC_DATA] ([GEOGRAPHIC_DATA])" at bounding box center [271, 252] width 169 height 16
type input "[GEOGRAPHIC_DATA]"
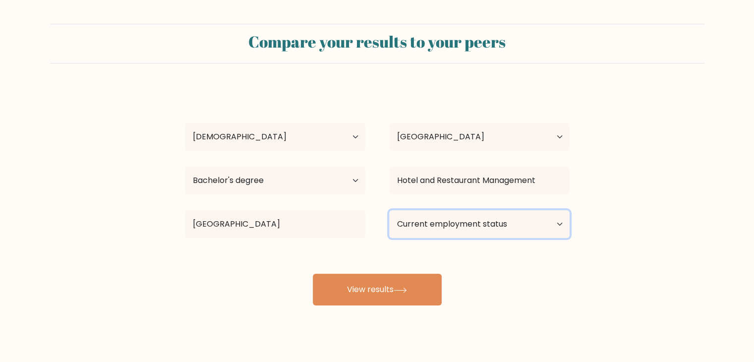
click at [462, 224] on select "Current employment status Employed Student Retired Other / prefer not to answer" at bounding box center [479, 224] width 180 height 28
click at [389, 210] on select "Current employment status Employed Student Retired Other / prefer not to answer" at bounding box center [479, 224] width 180 height 28
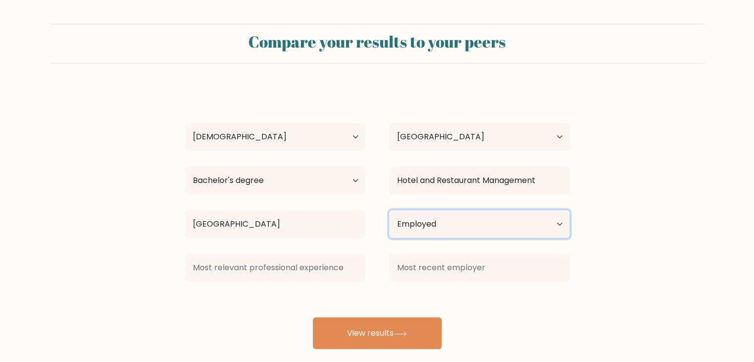
click at [456, 226] on select "Current employment status Employed Student Retired Other / prefer not to answer" at bounding box center [479, 224] width 180 height 28
select select "other"
click at [389, 210] on select "Current employment status Employed Student Retired Other / prefer not to answer" at bounding box center [479, 224] width 180 height 28
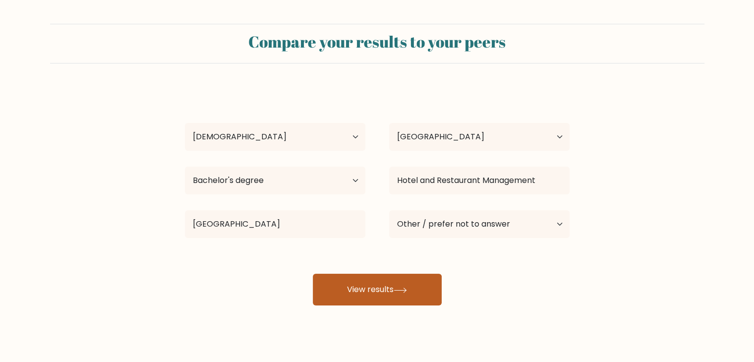
click at [373, 287] on button "View results" at bounding box center [377, 290] width 129 height 32
